Goal: Information Seeking & Learning: Find specific fact

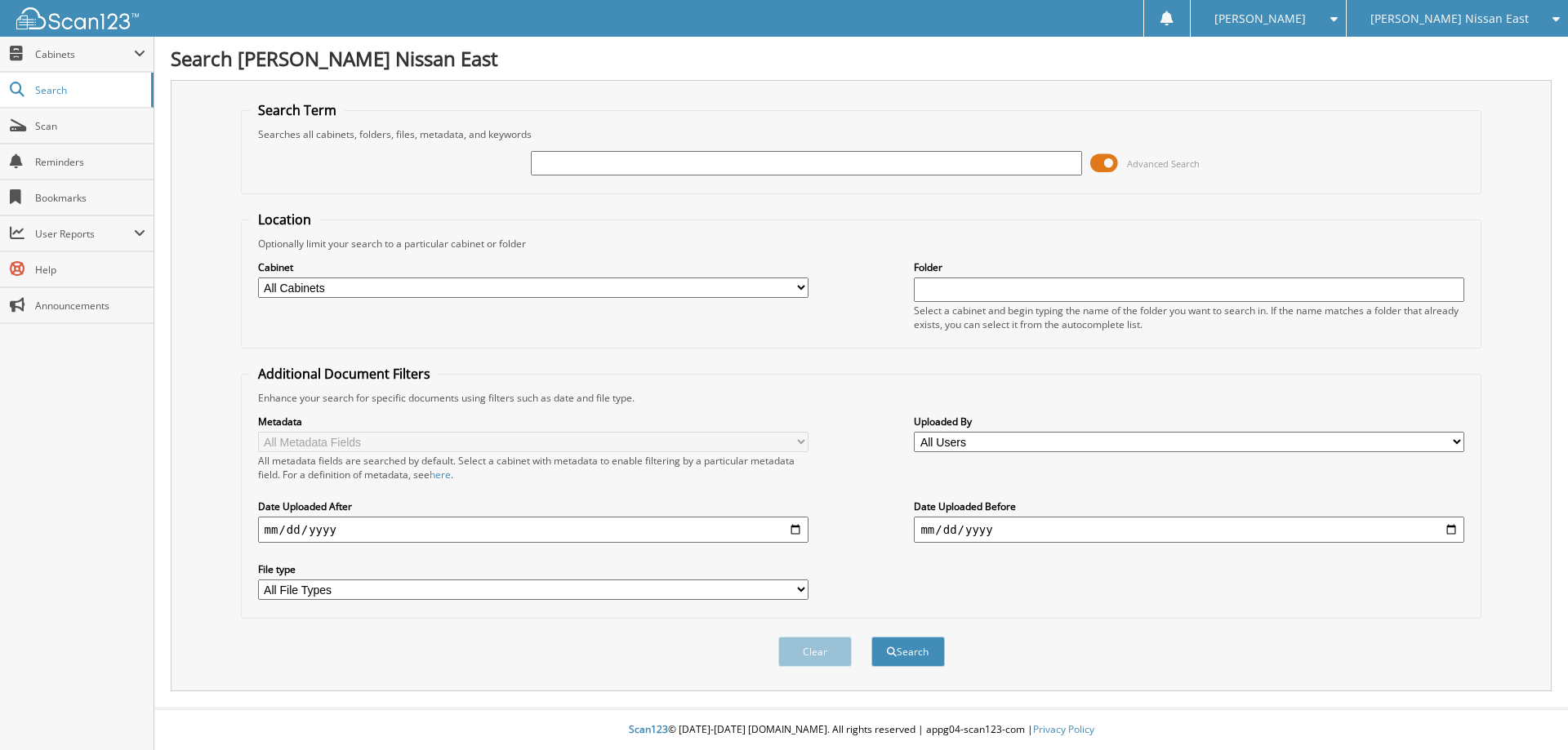
click at [800, 288] on select "All Cabinets ACCOUNTS PAYABLE ACCOUNTS RECEIVABLE CAR DEALS PARTS SERVICE RO Ne…" at bounding box center [534, 287] width 551 height 20
select select "40205"
click at [258, 277] on select "All Cabinets ACCOUNTS PAYABLE ACCOUNTS RECEIVABLE CAR DEALS PARTS SERVICE RO Ne…" at bounding box center [534, 287] width 551 height 20
click at [642, 163] on input "text" at bounding box center [806, 163] width 551 height 25
type input "sy221466"
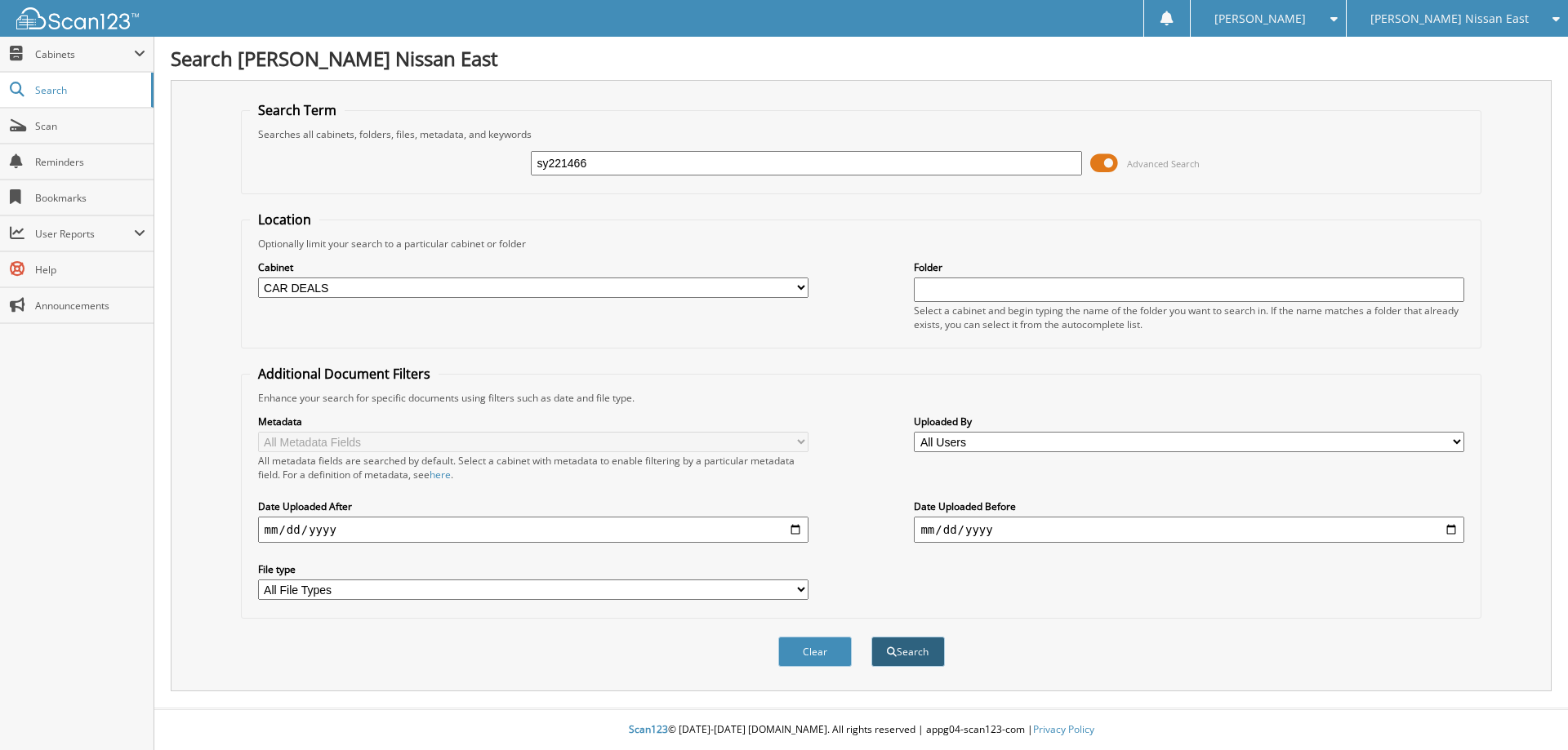
click at [899, 646] on button "Search" at bounding box center [908, 651] width 74 height 30
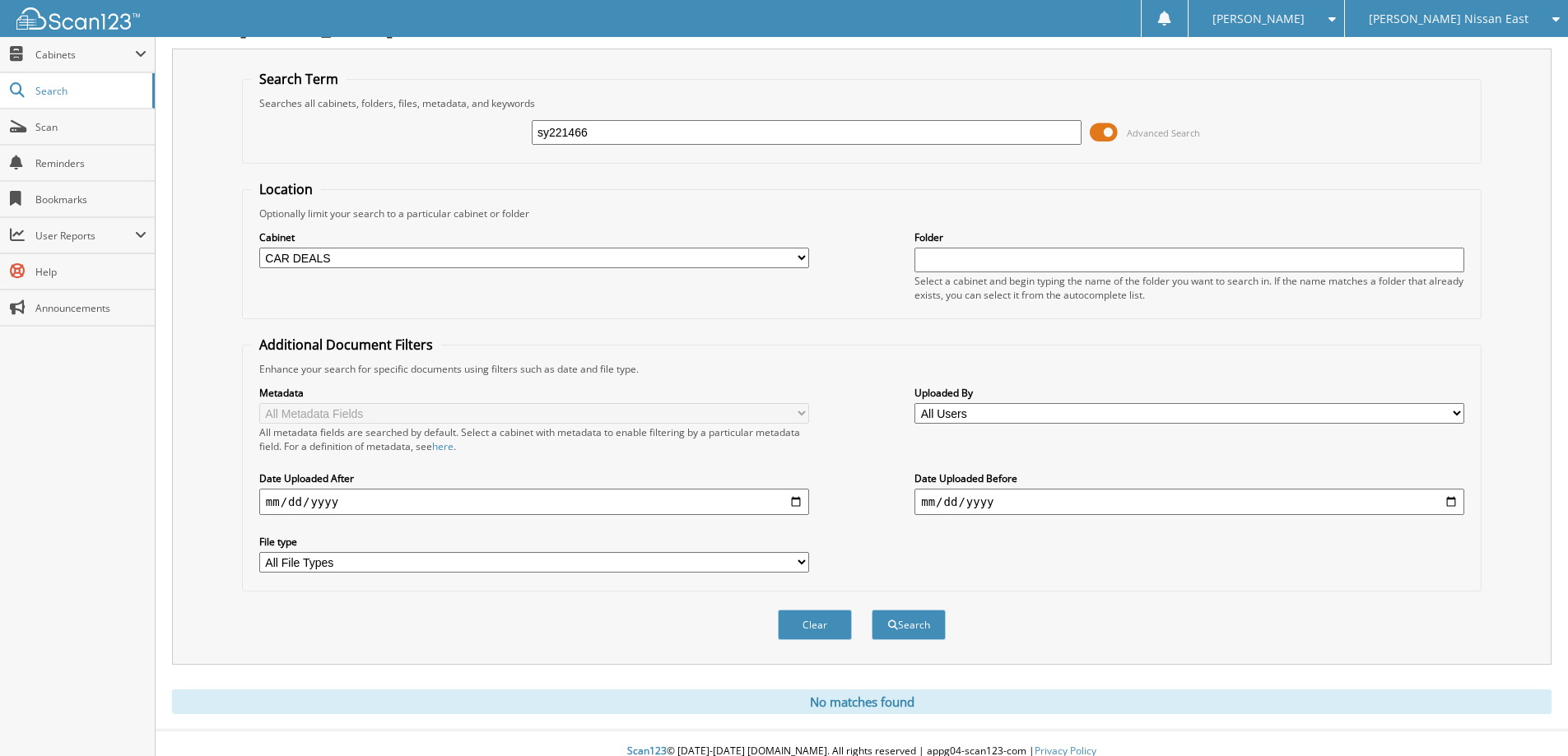
scroll to position [48, 0]
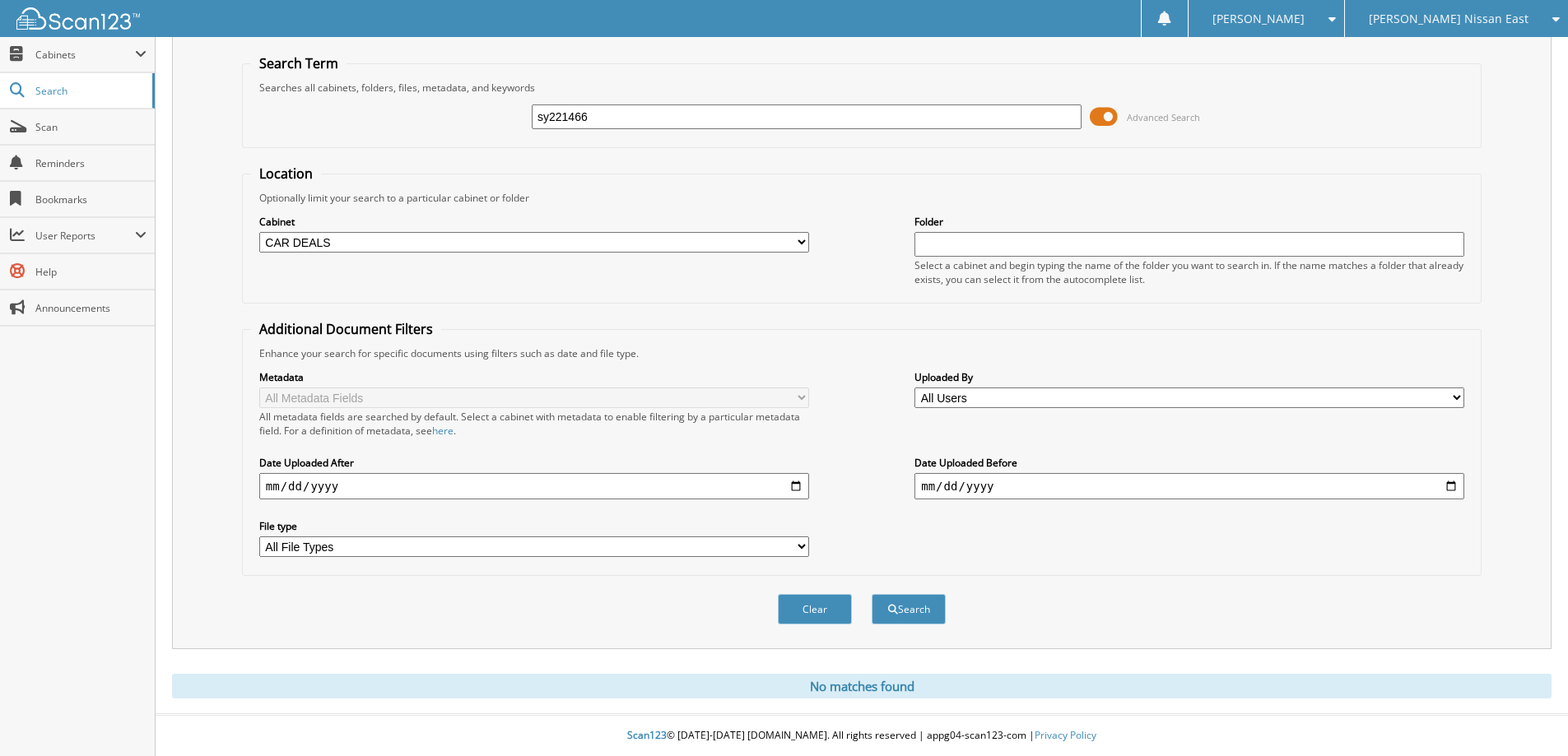
click at [628, 120] on input "sy221466" at bounding box center [807, 117] width 550 height 25
type input "sy221446"
click at [916, 605] on button "Search" at bounding box center [908, 609] width 74 height 30
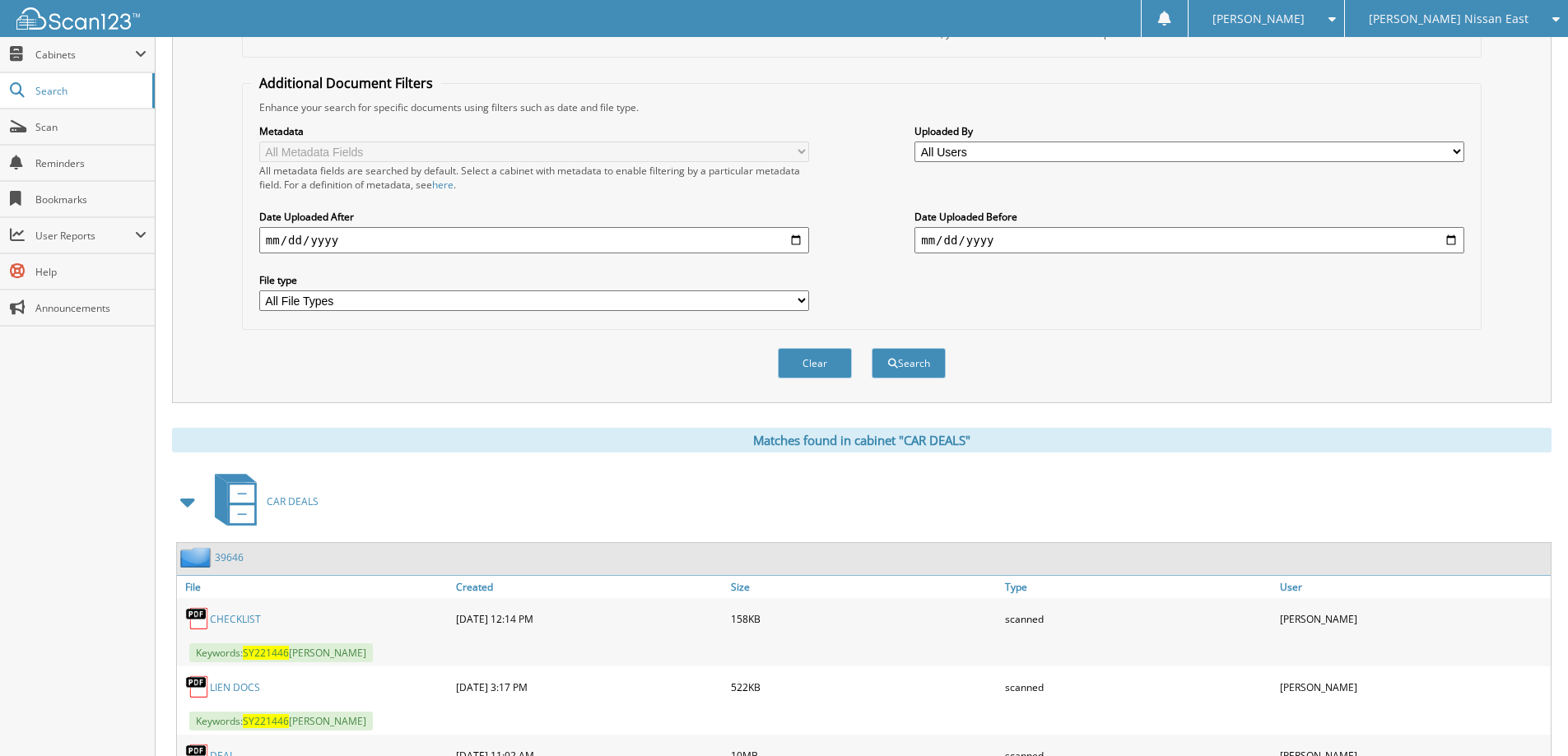
scroll to position [329, 0]
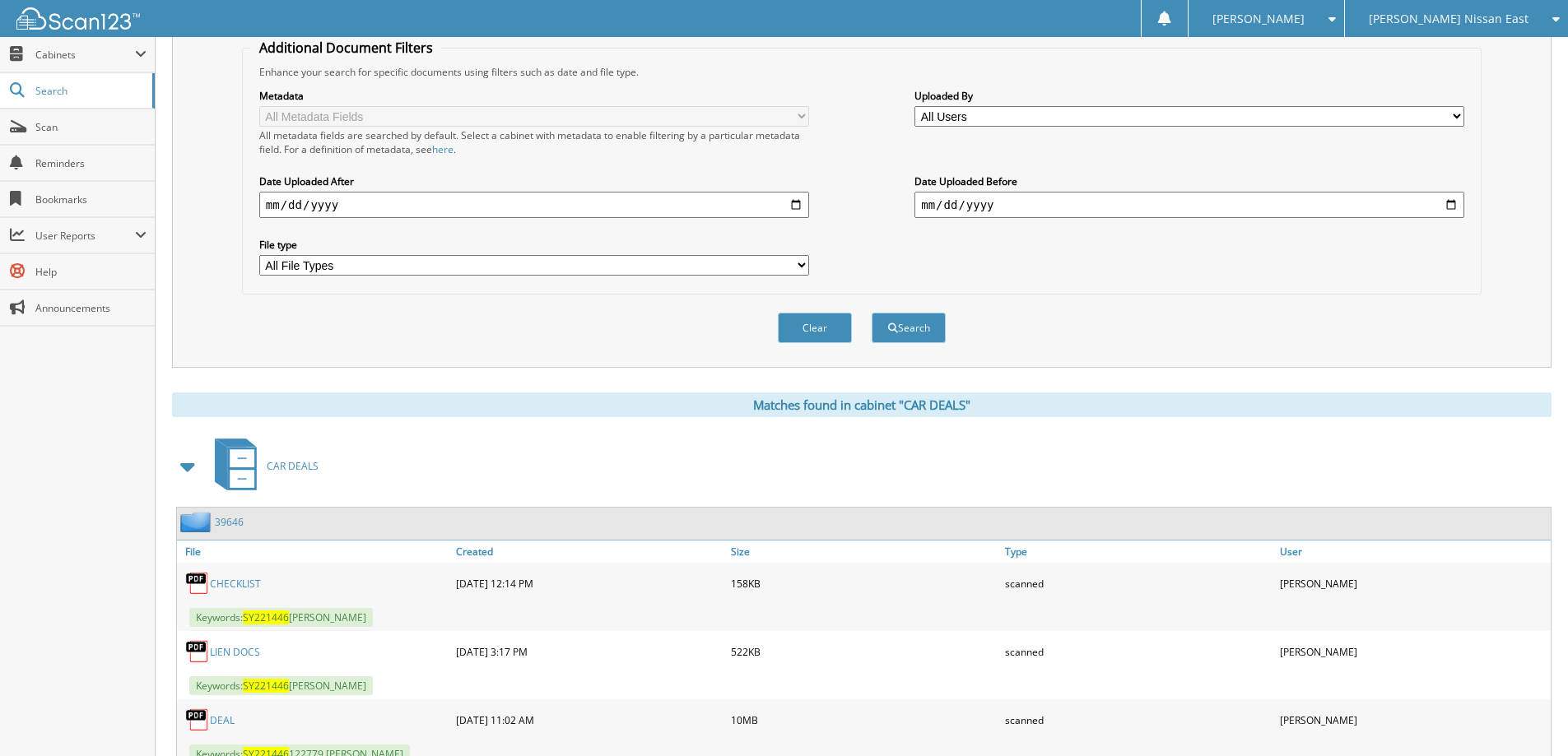
click at [231, 525] on link "39646" at bounding box center [229, 522] width 29 height 14
